Goal: Task Accomplishment & Management: Manage account settings

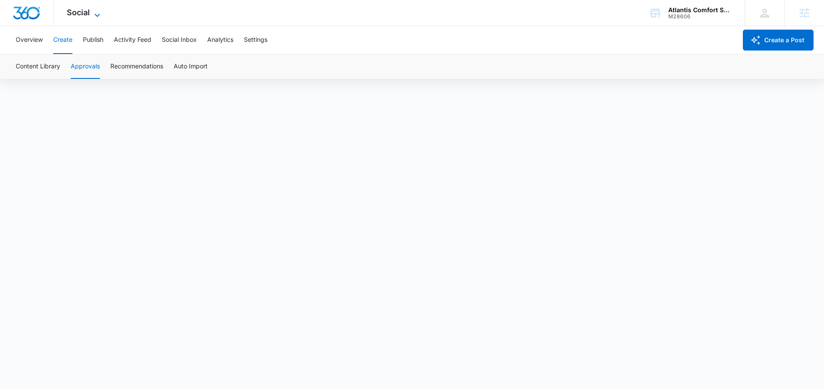
click at [96, 14] on icon at bounding box center [97, 15] width 10 height 10
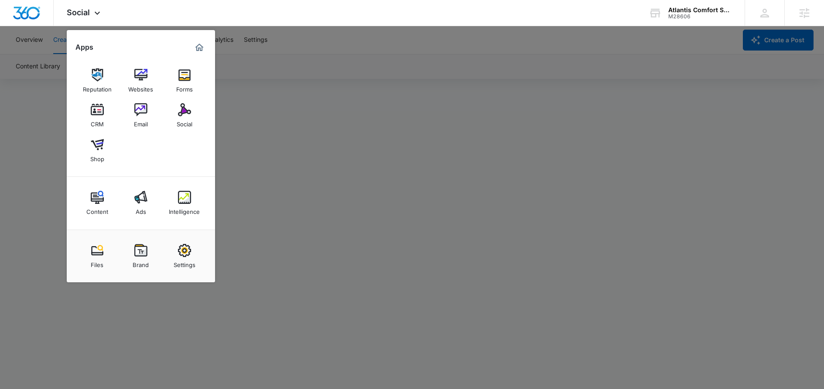
click at [393, 153] on div at bounding box center [412, 194] width 824 height 389
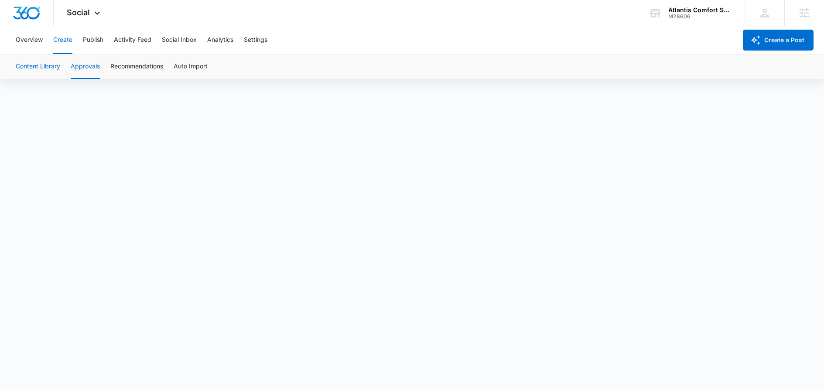
click at [53, 70] on button "Content Library" at bounding box center [38, 67] width 44 height 24
click at [79, 68] on button "Approvals" at bounding box center [85, 67] width 29 height 24
click at [100, 15] on icon at bounding box center [97, 15] width 10 height 10
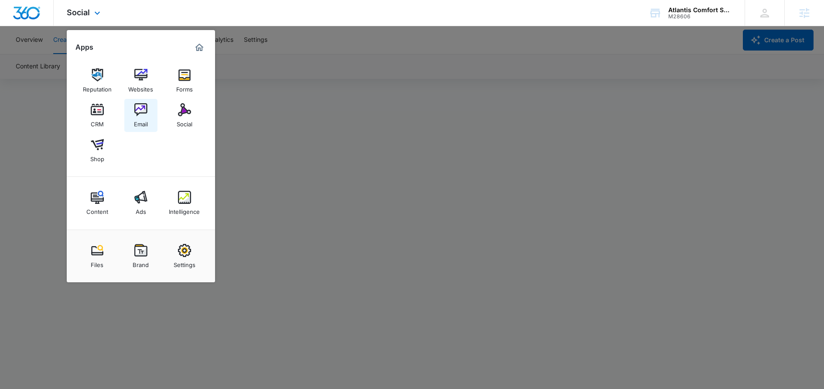
click at [140, 120] on div "Email" at bounding box center [141, 121] width 14 height 11
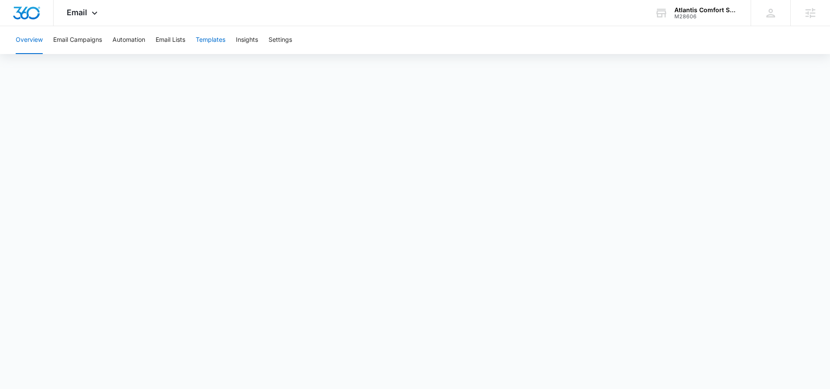
click at [217, 44] on button "Templates" at bounding box center [211, 40] width 30 height 28
click at [88, 14] on div "Email Apps Reputation Websites Forms CRM Email Social Shop Content Ads Intellig…" at bounding box center [83, 13] width 59 height 26
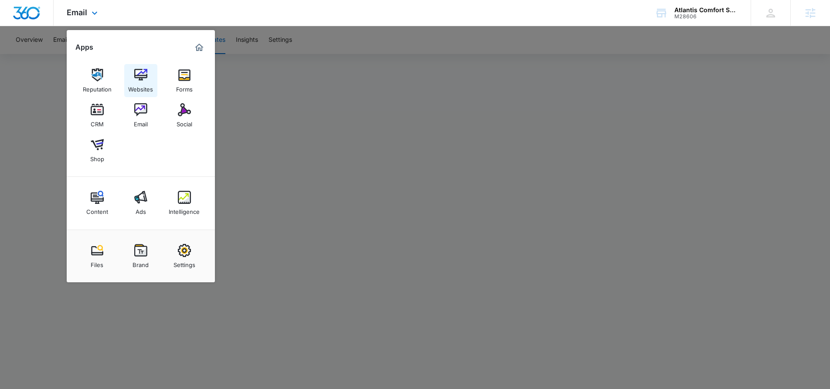
click at [140, 78] on img at bounding box center [140, 74] width 13 height 13
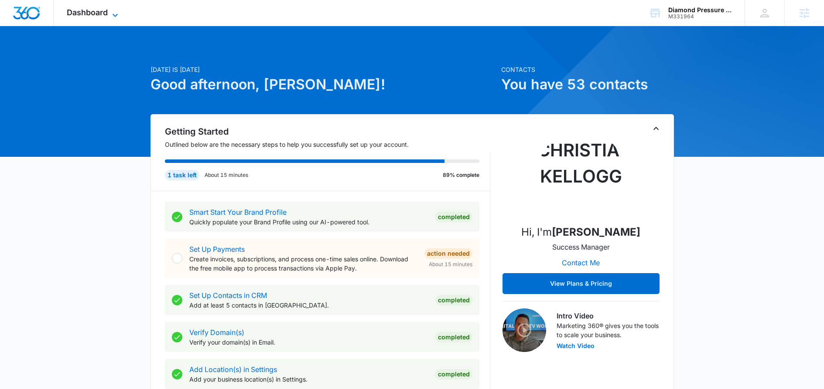
click at [113, 17] on icon at bounding box center [115, 15] width 10 height 10
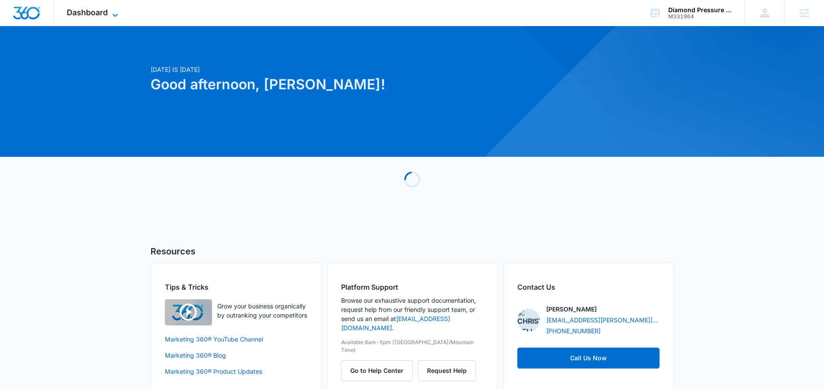
click at [117, 14] on icon at bounding box center [115, 15] width 5 height 3
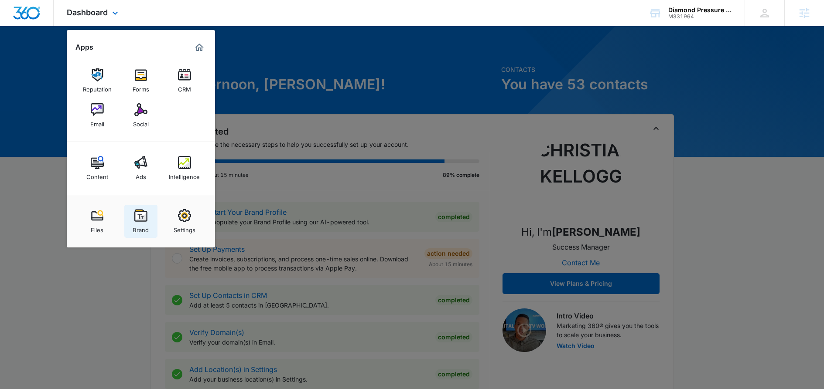
click at [138, 215] on img at bounding box center [140, 215] width 13 height 13
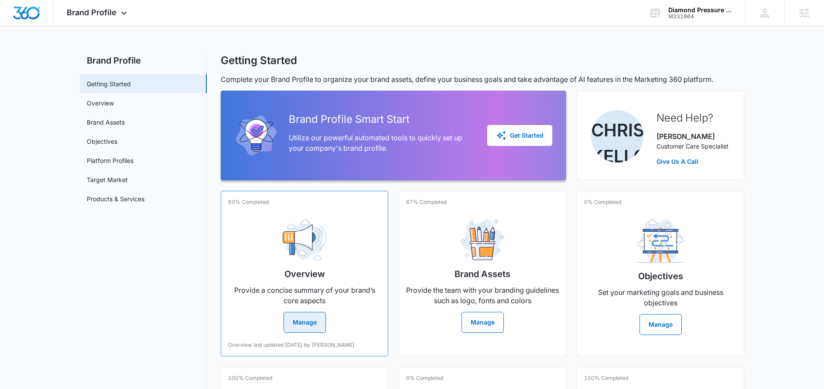
click at [313, 322] on button "Manage" at bounding box center [304, 322] width 42 height 21
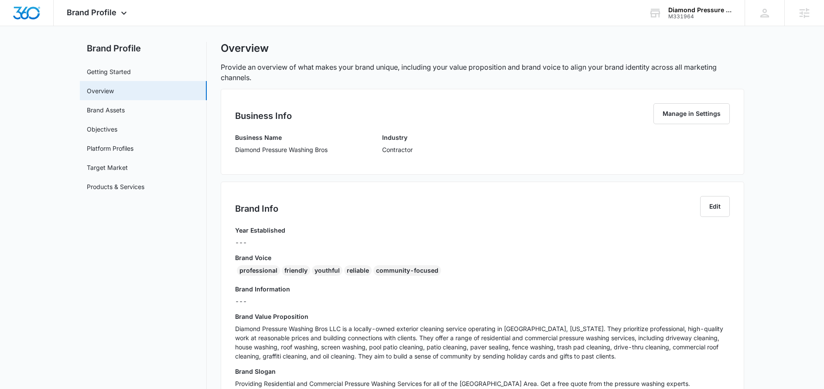
scroll to position [48, 0]
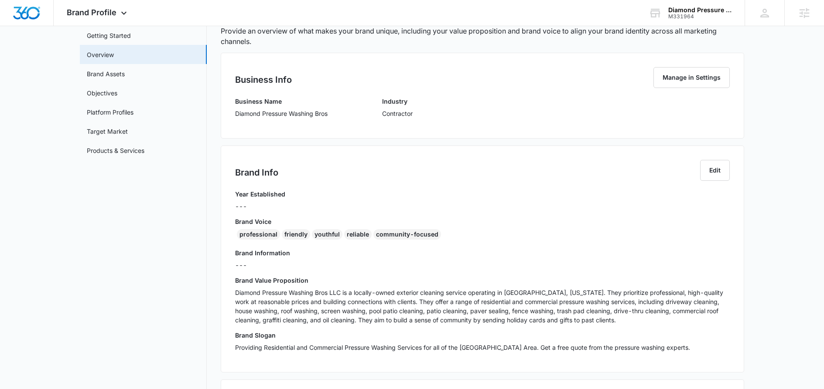
click at [238, 235] on div "professional" at bounding box center [258, 234] width 43 height 10
drag, startPoint x: 238, startPoint y: 235, endPoint x: 389, endPoint y: 232, distance: 151.8
click at [389, 232] on div "professional friendly youthful reliable community-focused" at bounding box center [482, 236] width 495 height 14
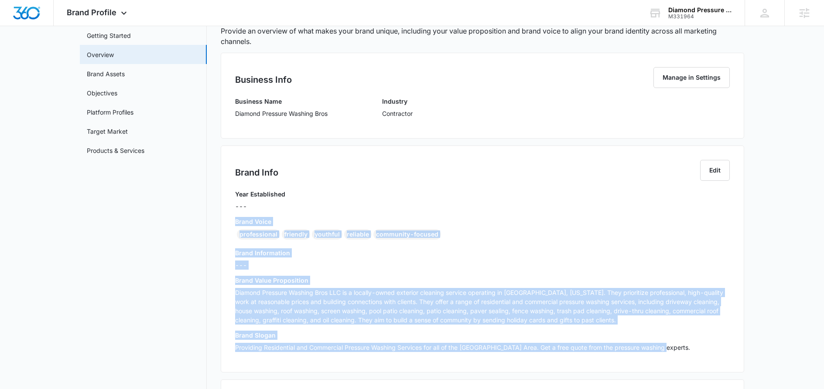
drag, startPoint x: 234, startPoint y: 220, endPoint x: 711, endPoint y: 365, distance: 499.1
click at [711, 365] on div "Brand Info Edit Year Established --- Brand Voice professional friendly youthful…" at bounding box center [482, 259] width 523 height 227
copy div "Brand Voice professional friendly youthful reliable community-focused Brand Inf…"
